Goal: Entertainment & Leisure: Consume media (video, audio)

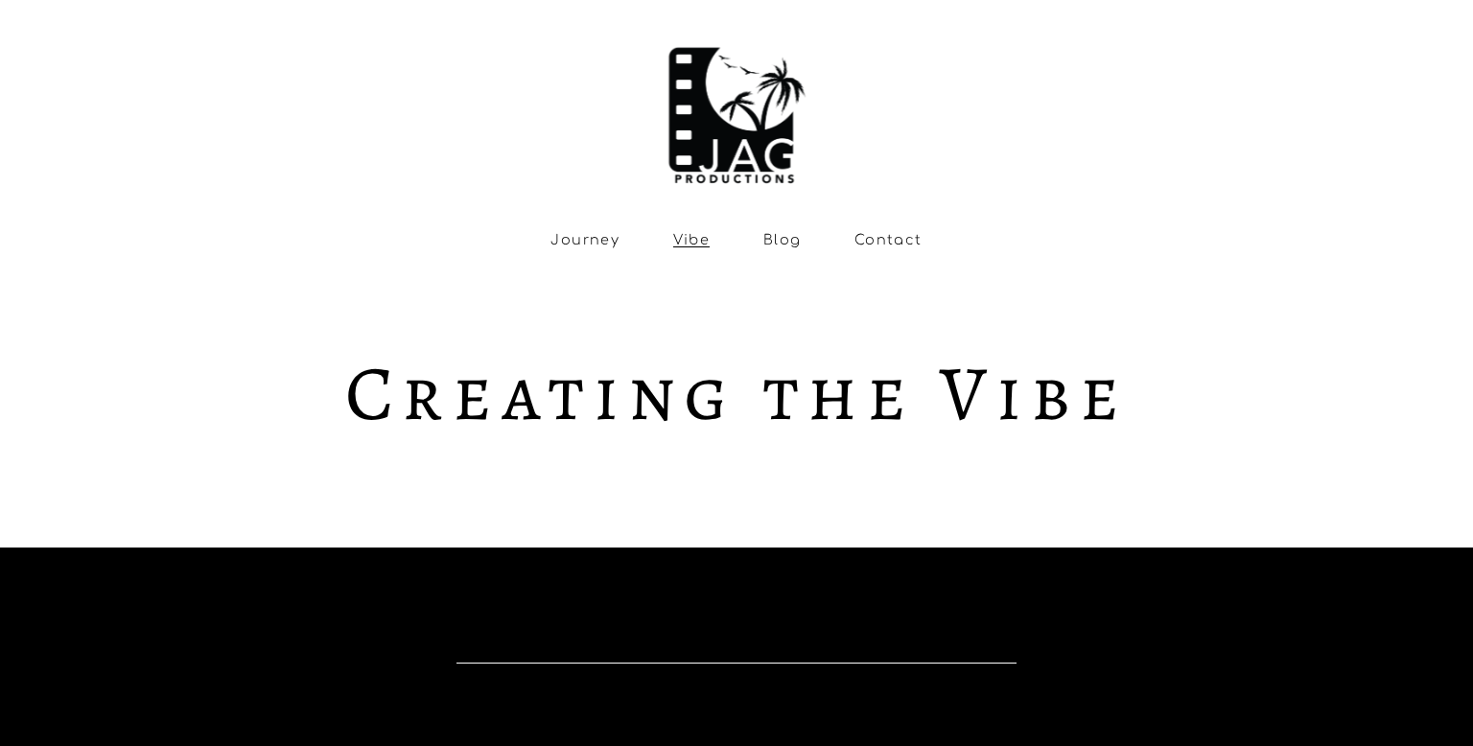
click at [772, 244] on link "Blog" at bounding box center [782, 240] width 38 height 16
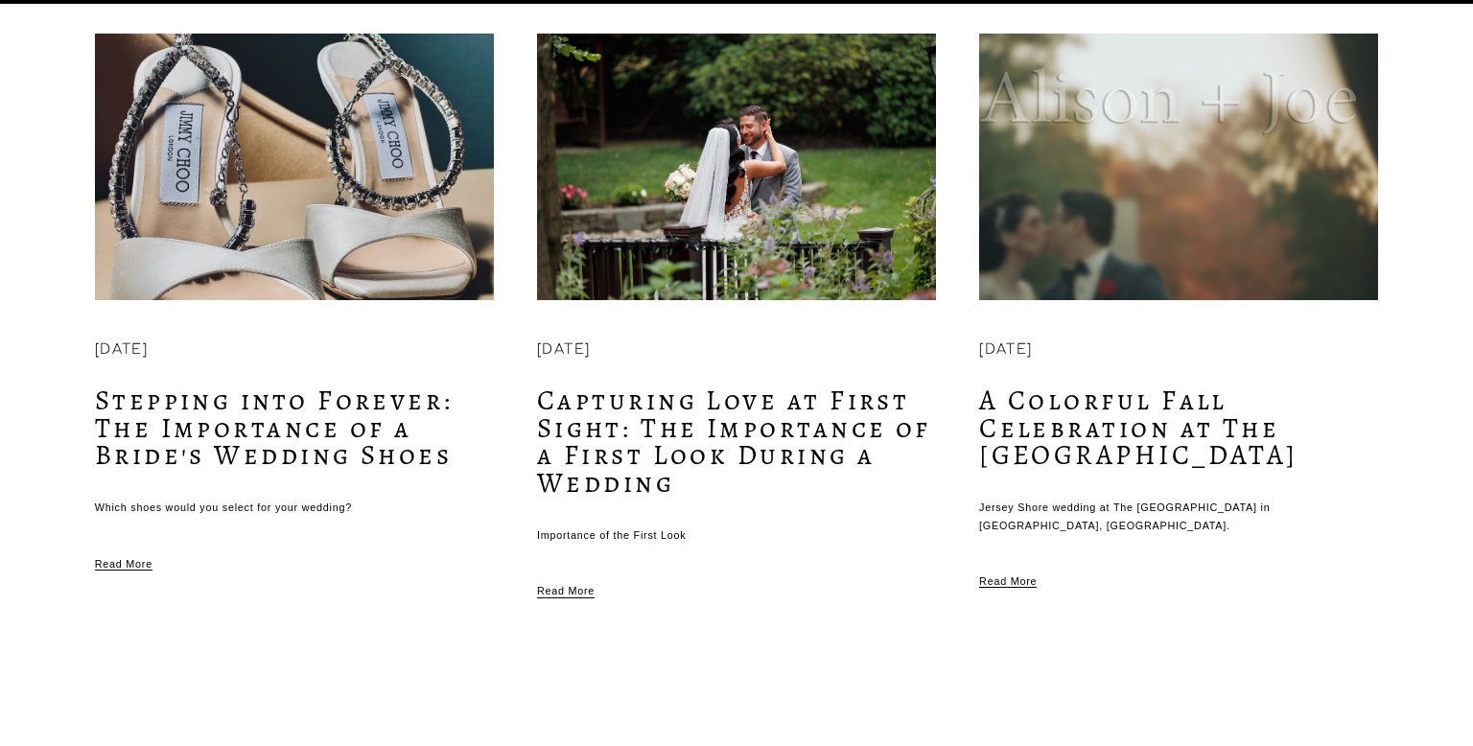
scroll to position [891, 0]
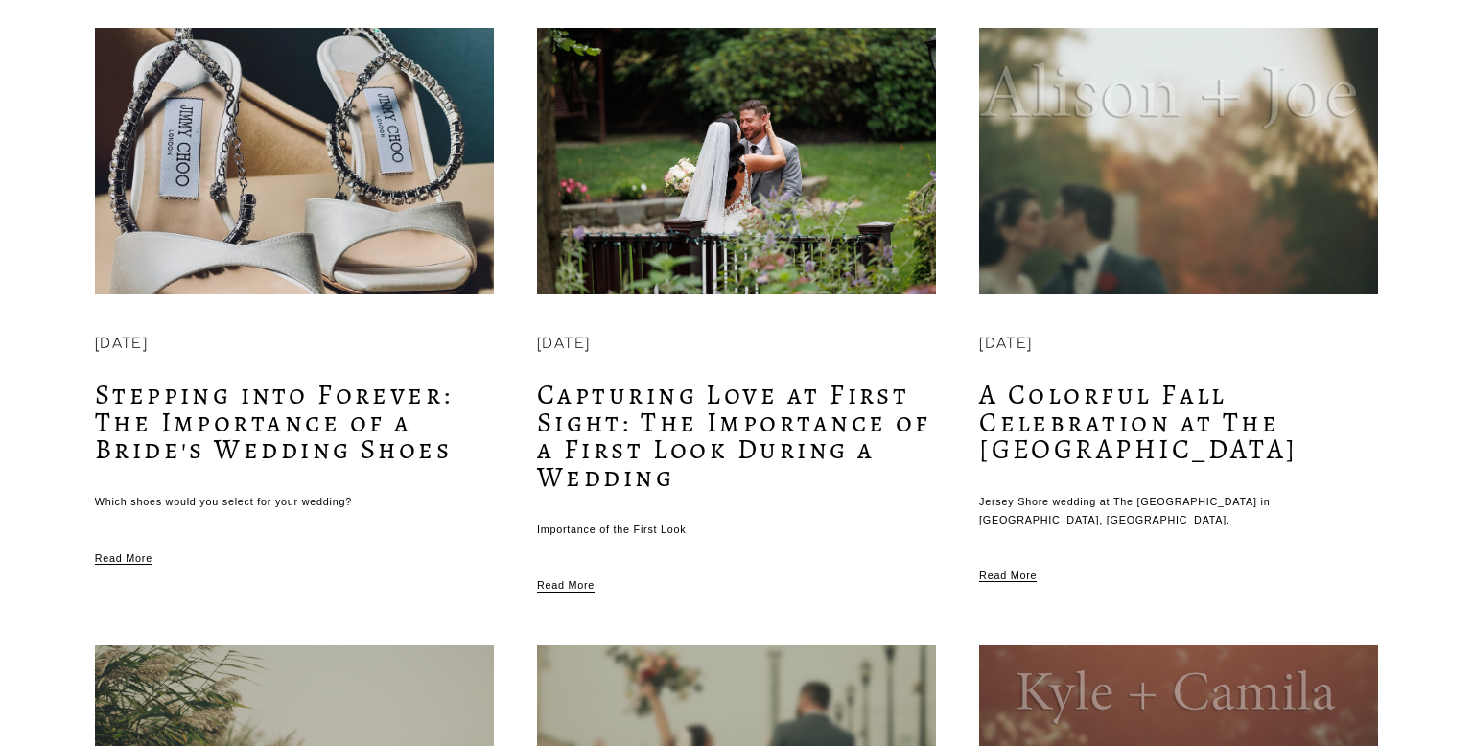
click at [651, 194] on img at bounding box center [736, 161] width 403 height 269
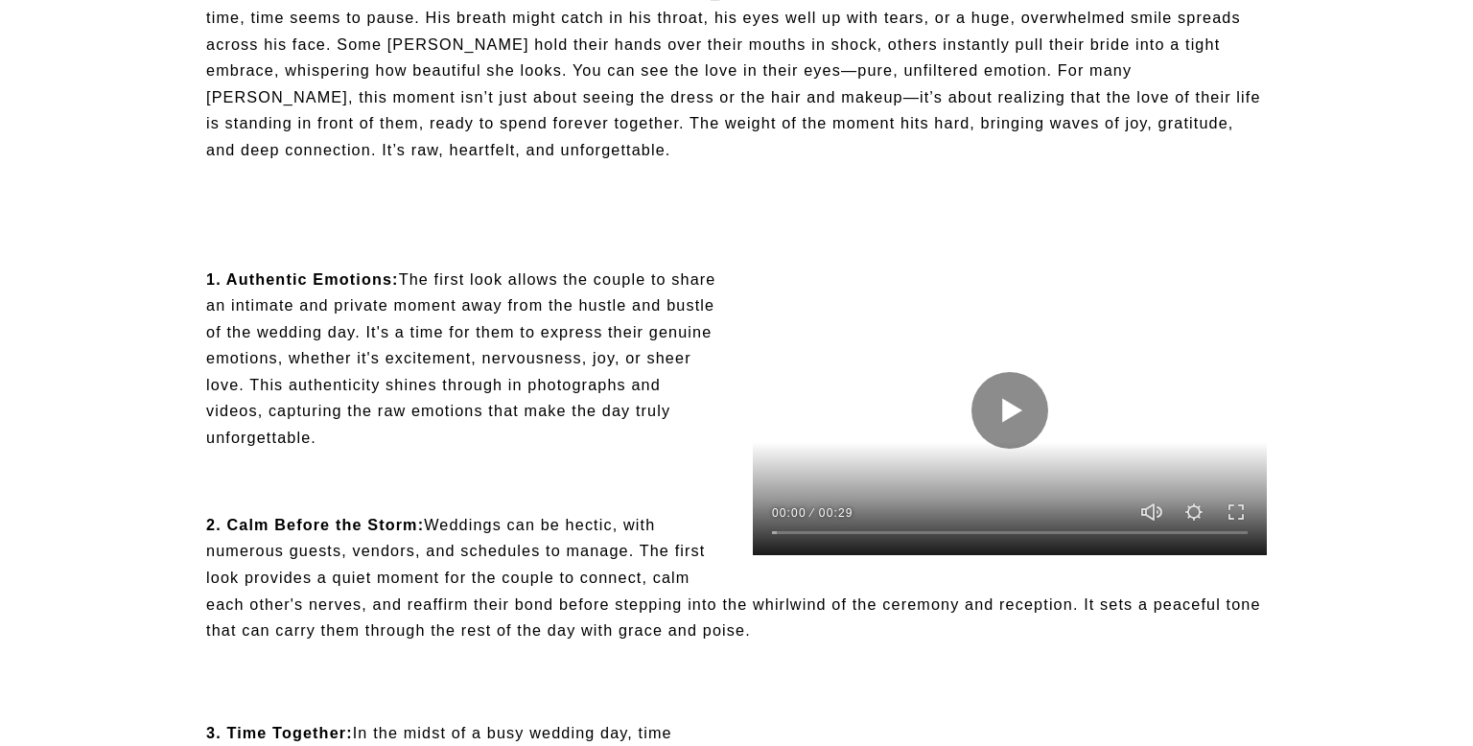
scroll to position [805, 0]
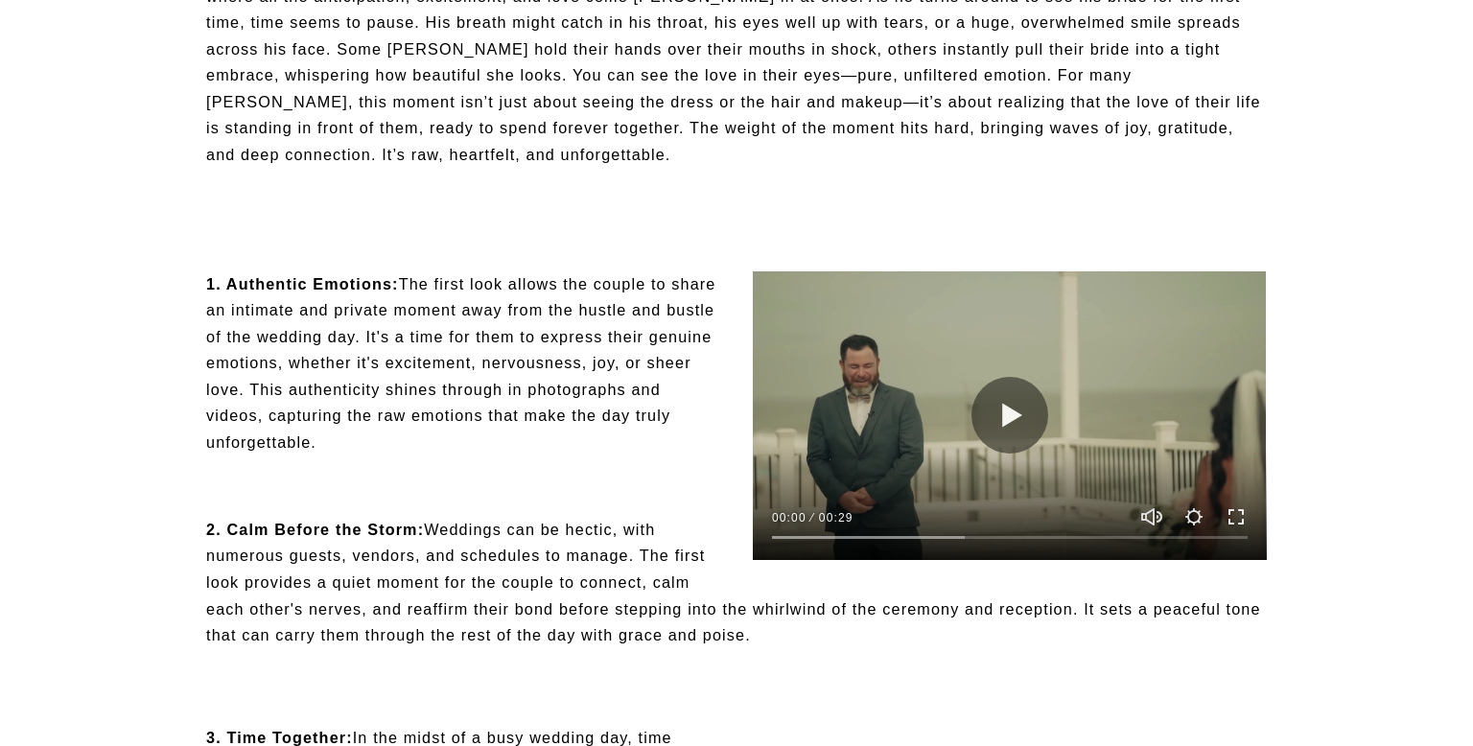
click at [1236, 526] on button "Exit fullscreen Enter fullscreen" at bounding box center [1235, 516] width 23 height 23
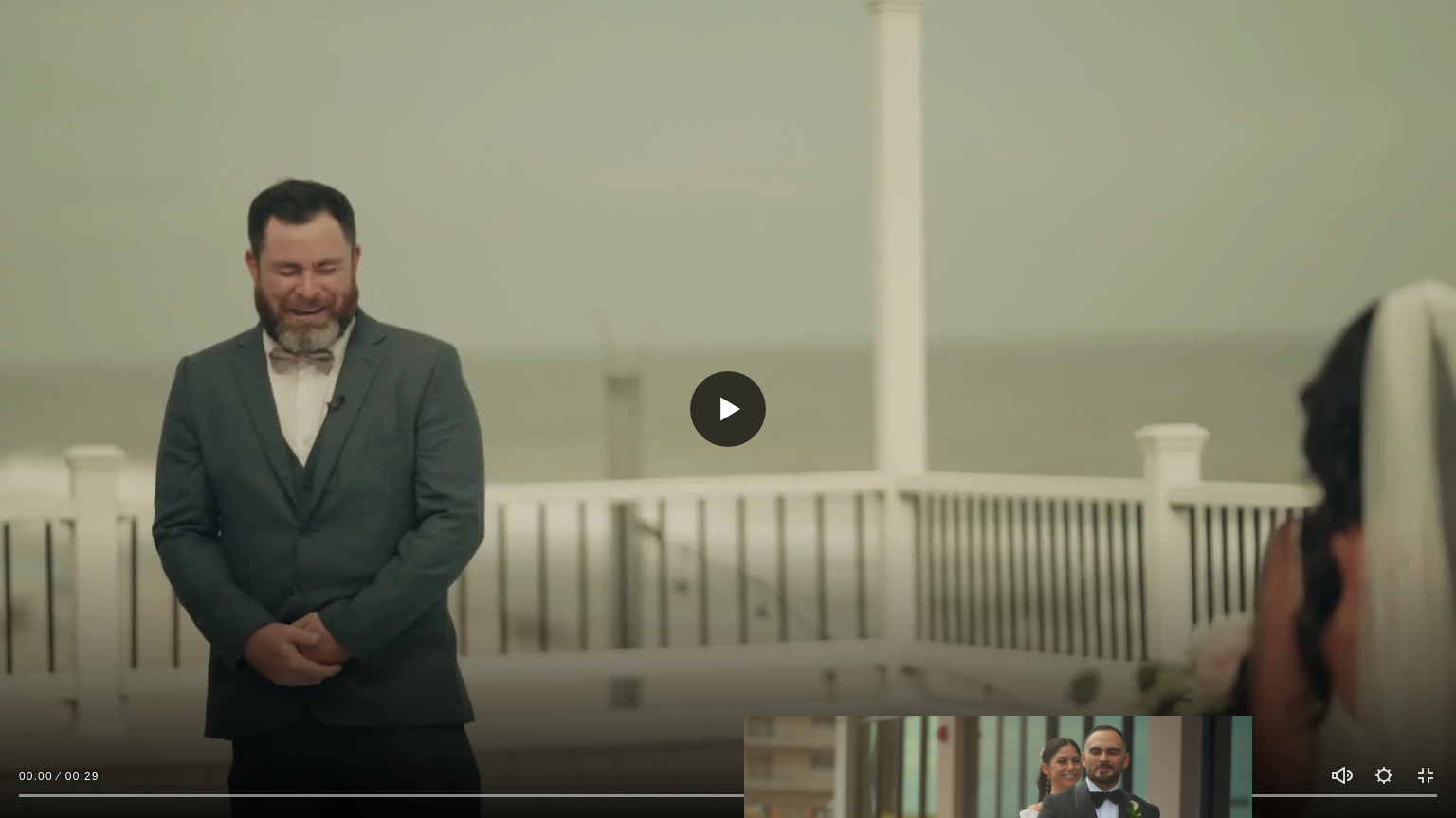
click at [723, 399] on button "Play" at bounding box center [728, 409] width 76 height 76
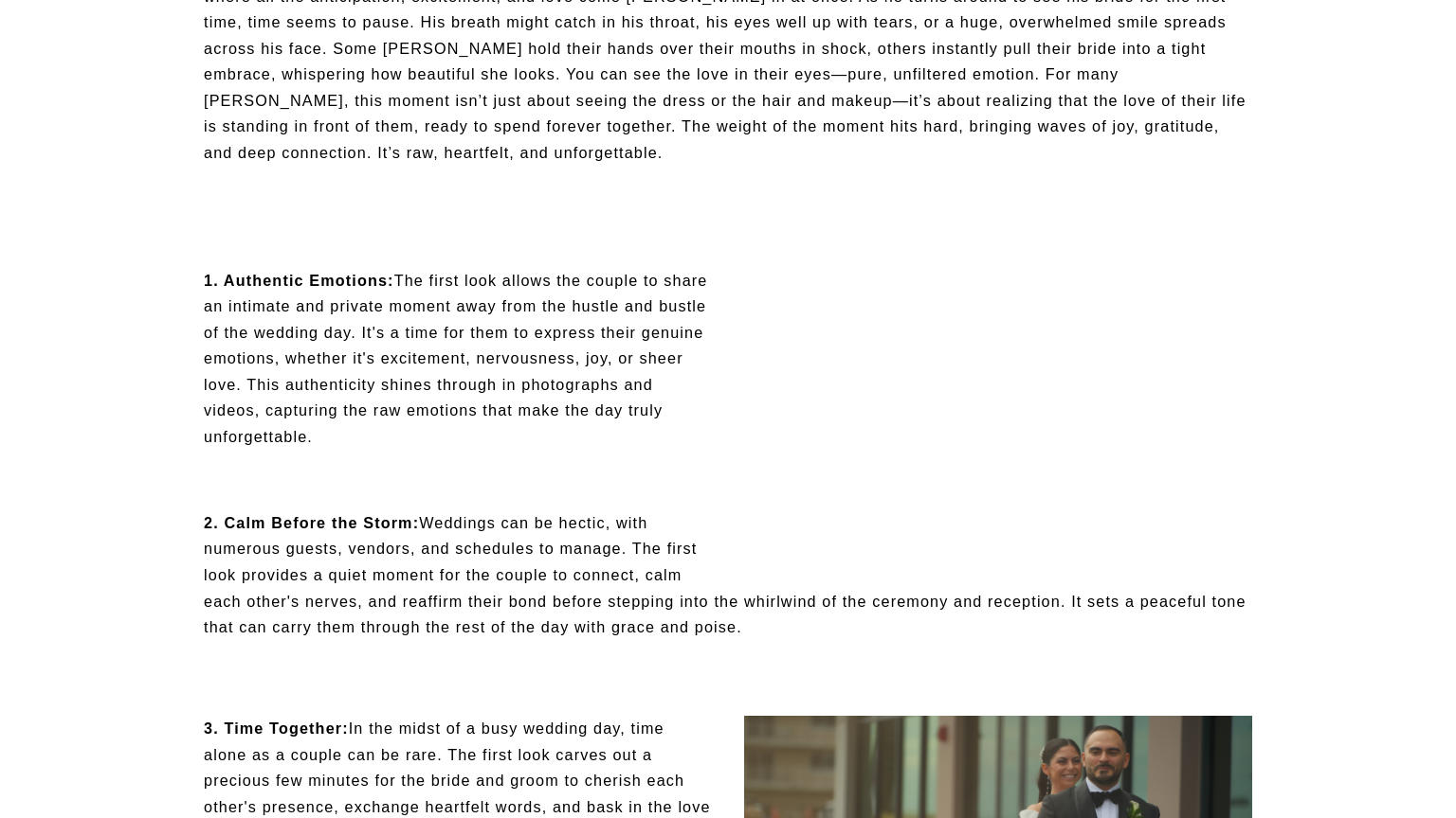
type input "***"
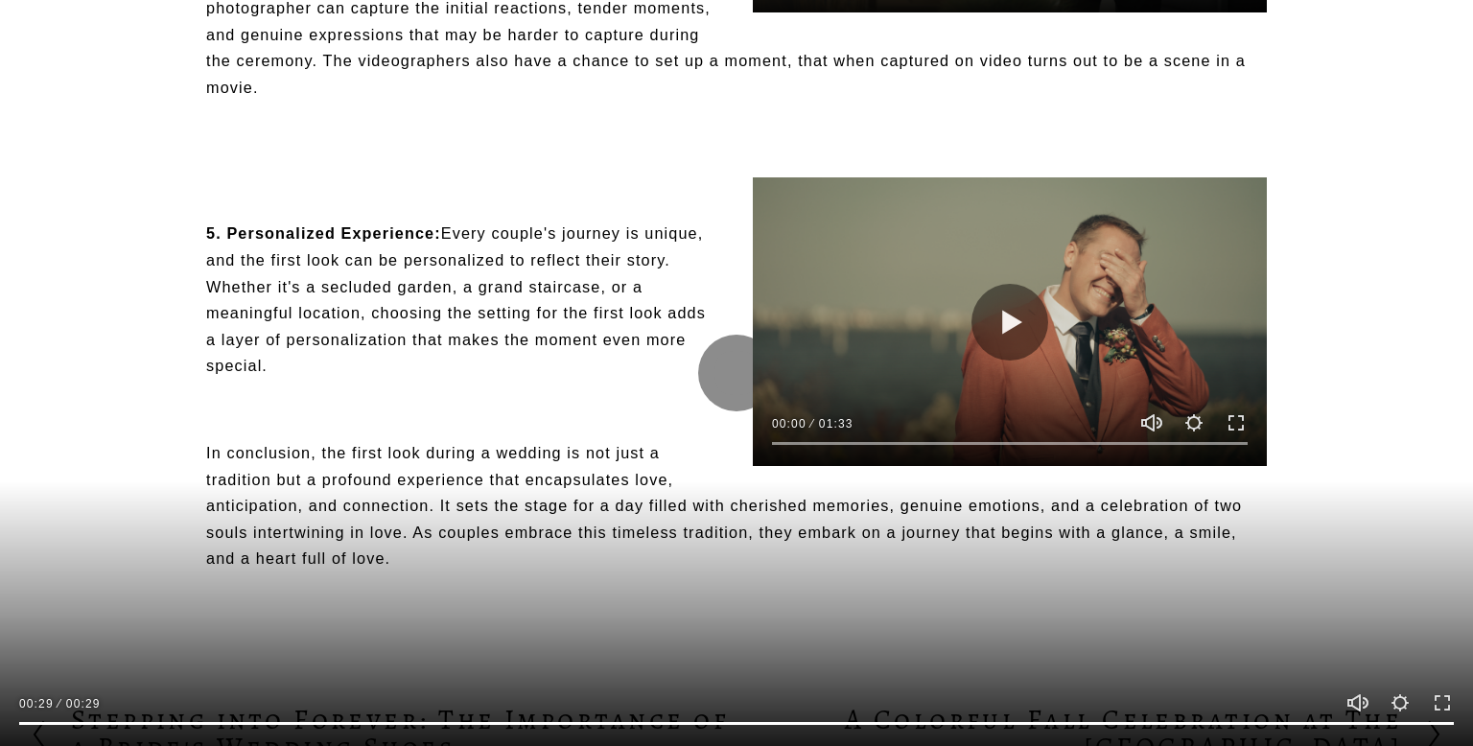
scroll to position [1804, 0]
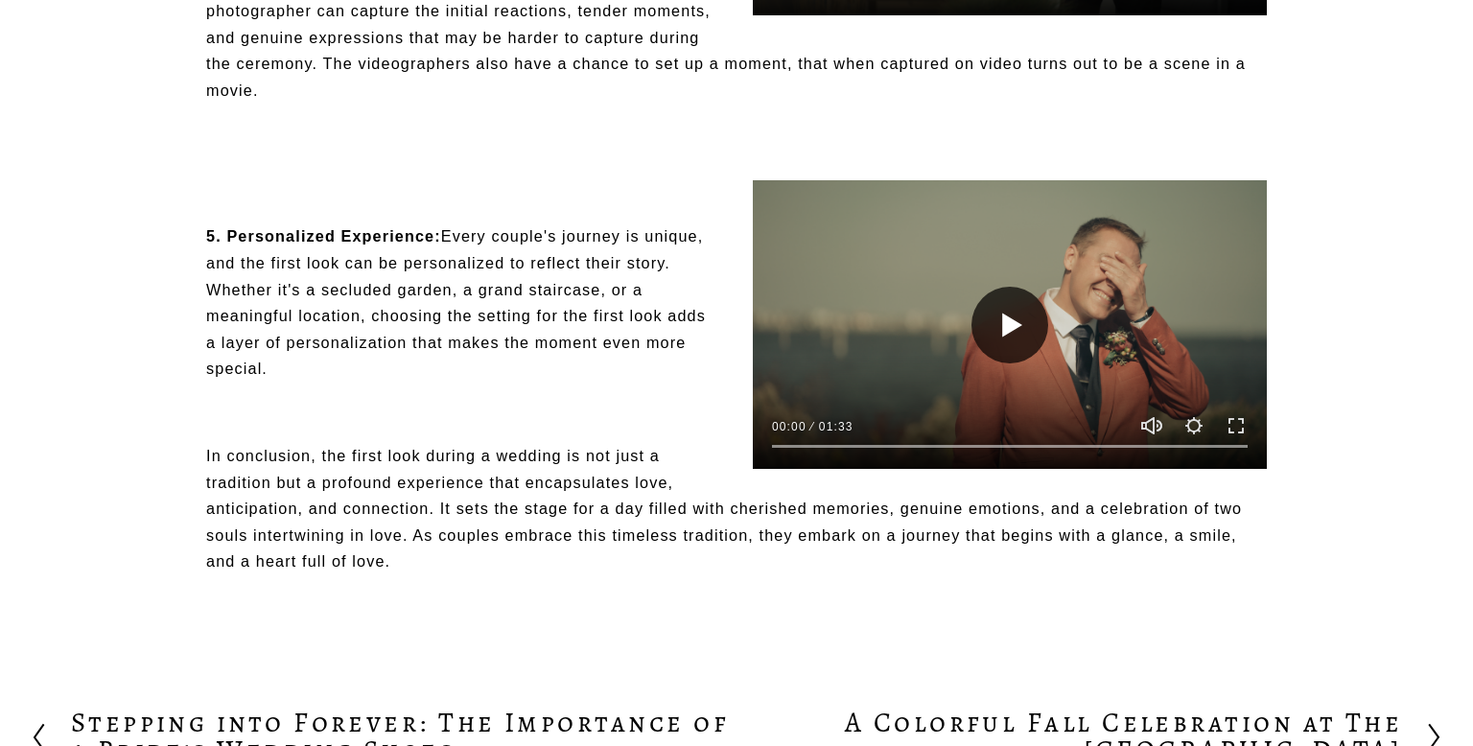
click at [993, 346] on button "Play" at bounding box center [1009, 325] width 77 height 77
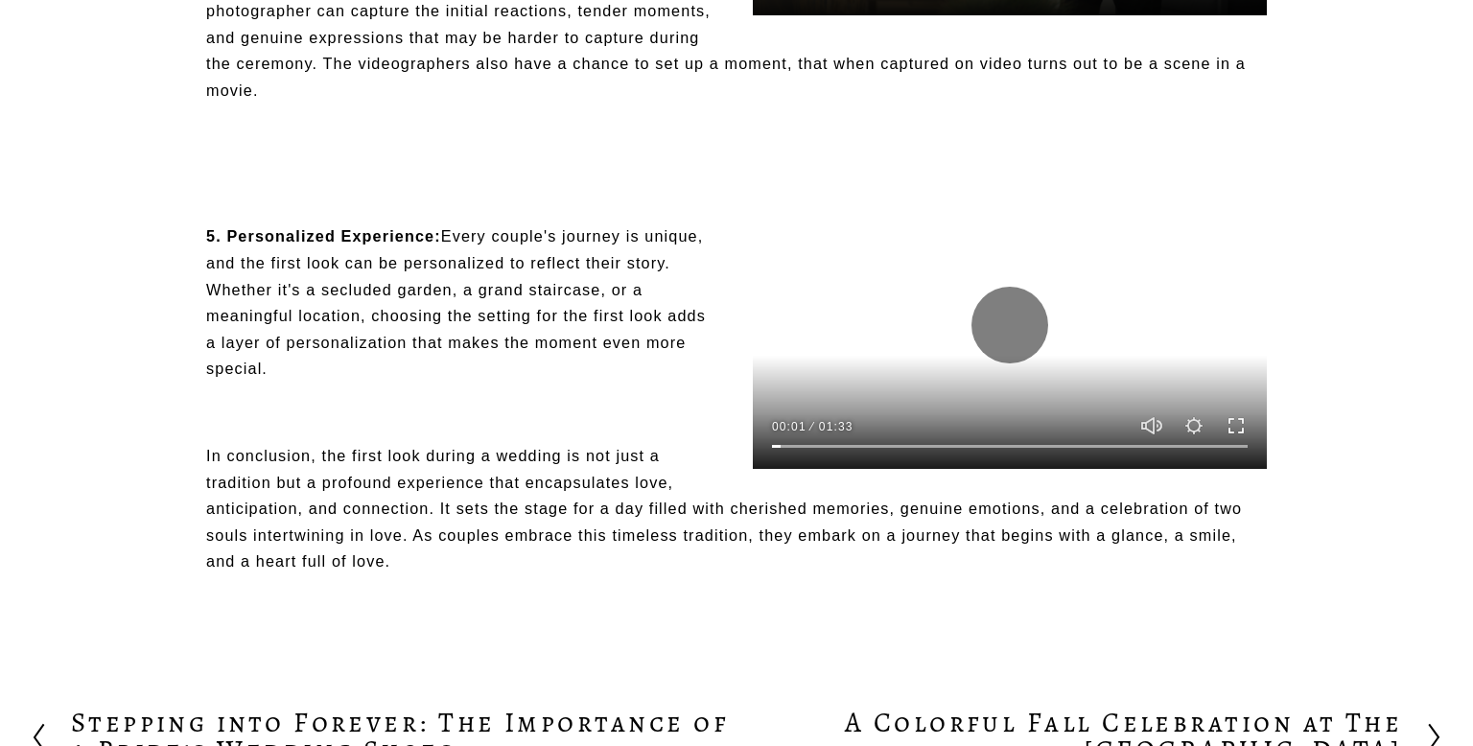
click at [1241, 430] on button "Exit fullscreen Enter fullscreen" at bounding box center [1235, 425] width 23 height 23
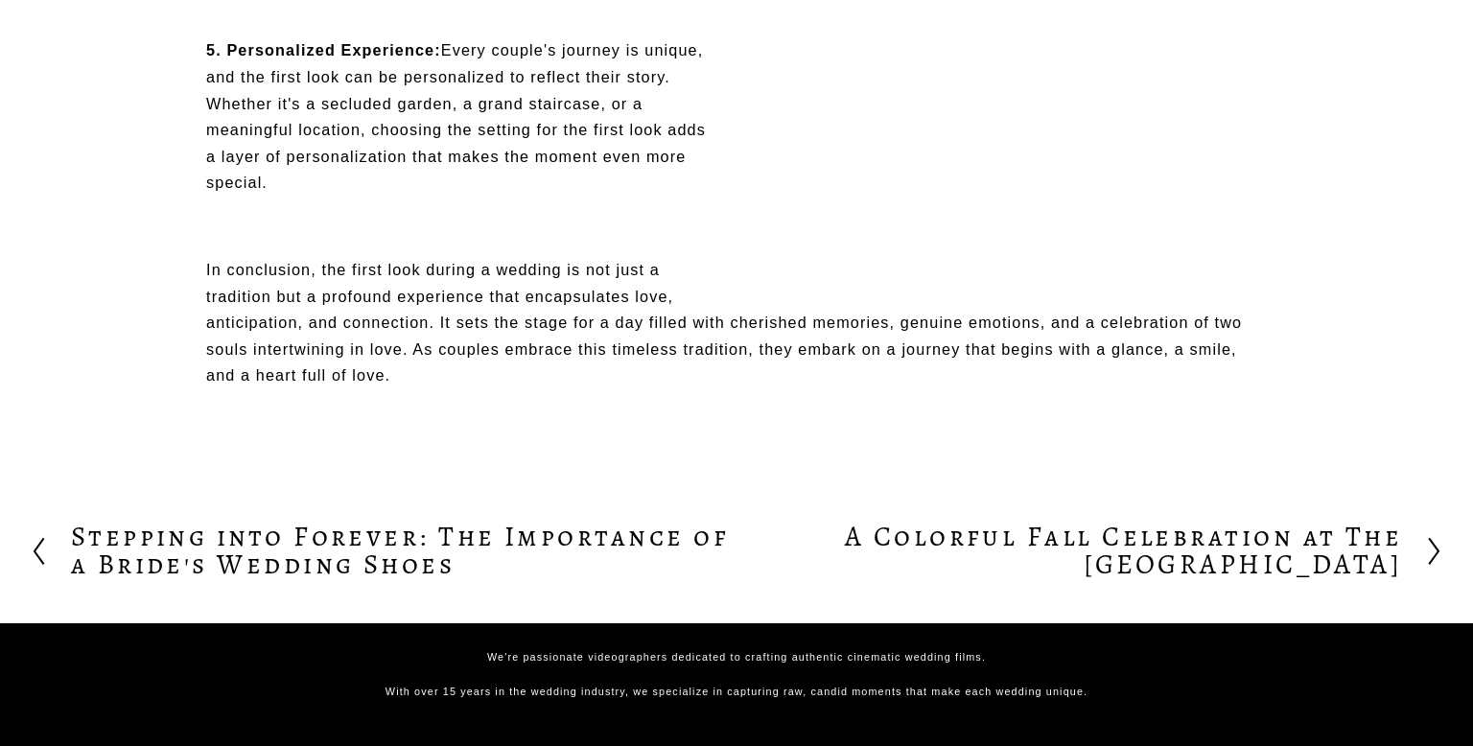
scroll to position [0, 0]
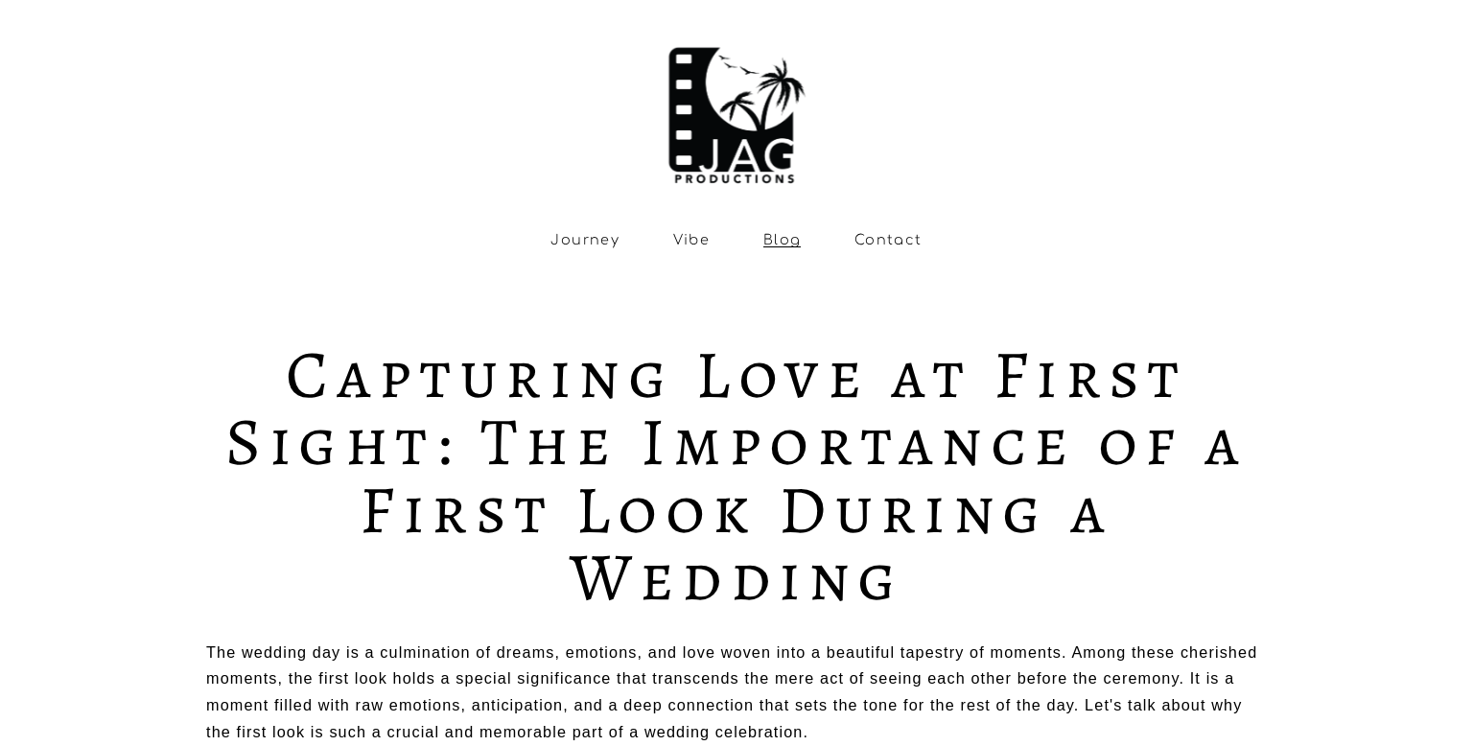
click at [674, 234] on link "Vibe" at bounding box center [691, 240] width 37 height 16
type input "*****"
